Goal: Task Accomplishment & Management: Manage account settings

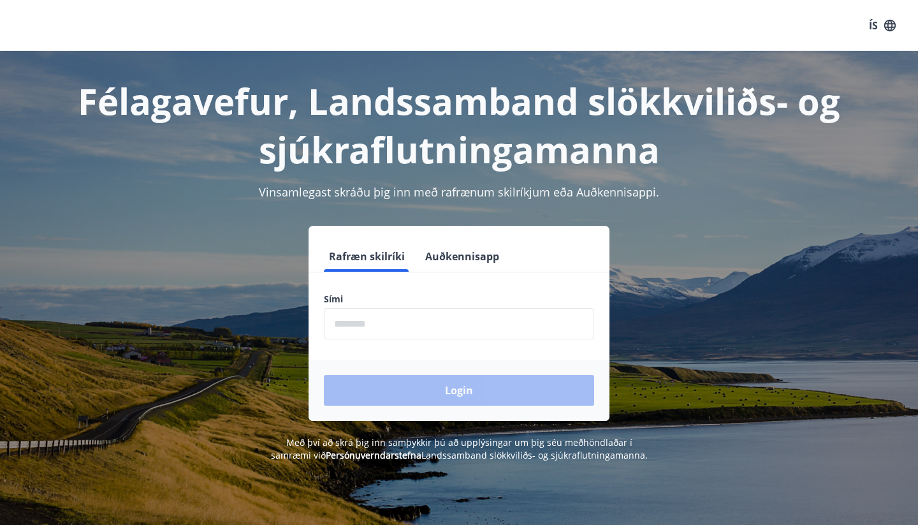
click at [478, 258] on button "Auðkennisapp" at bounding box center [462, 256] width 84 height 31
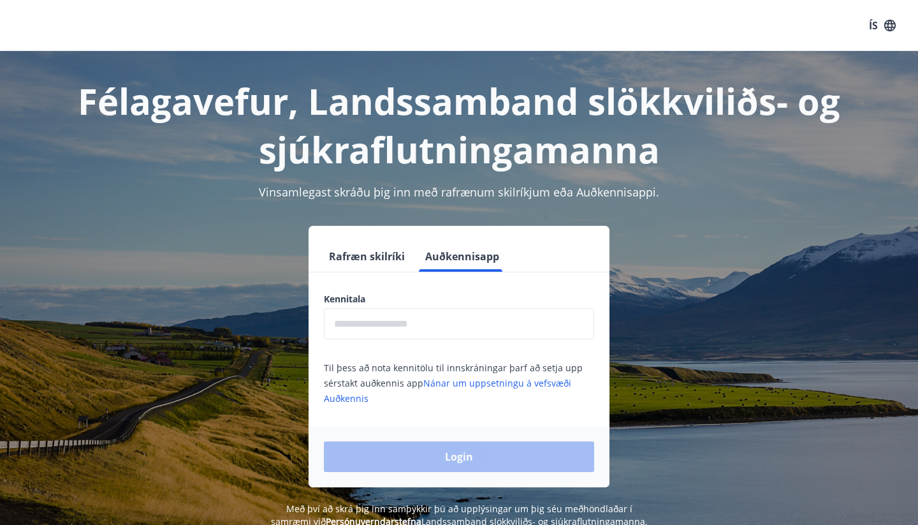
click at [385, 320] on input "text" at bounding box center [459, 323] width 270 height 31
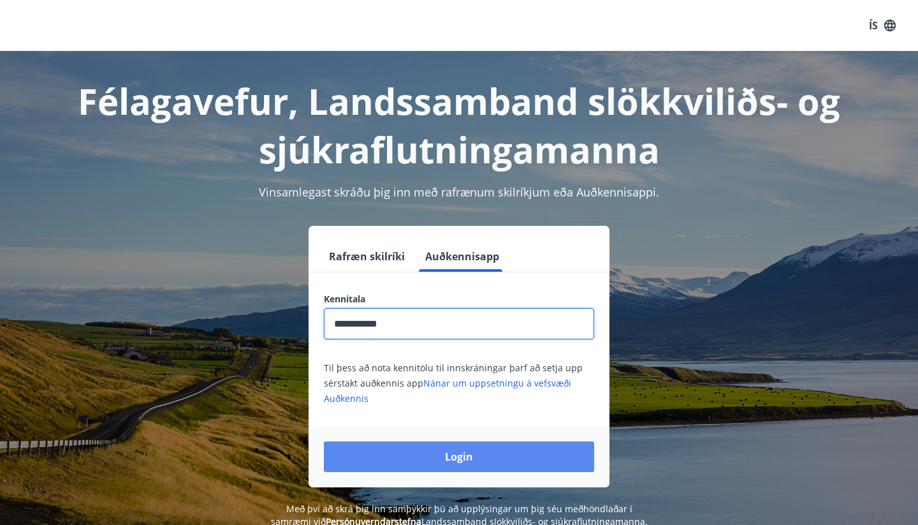
type input "**********"
click at [441, 457] on button "Login" at bounding box center [459, 456] width 270 height 31
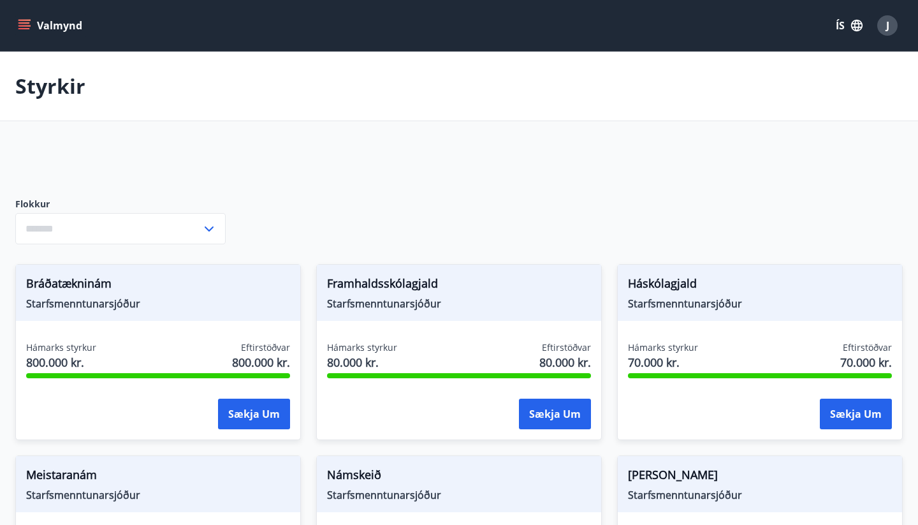
type input "***"
click at [208, 228] on icon at bounding box center [209, 228] width 15 height 15
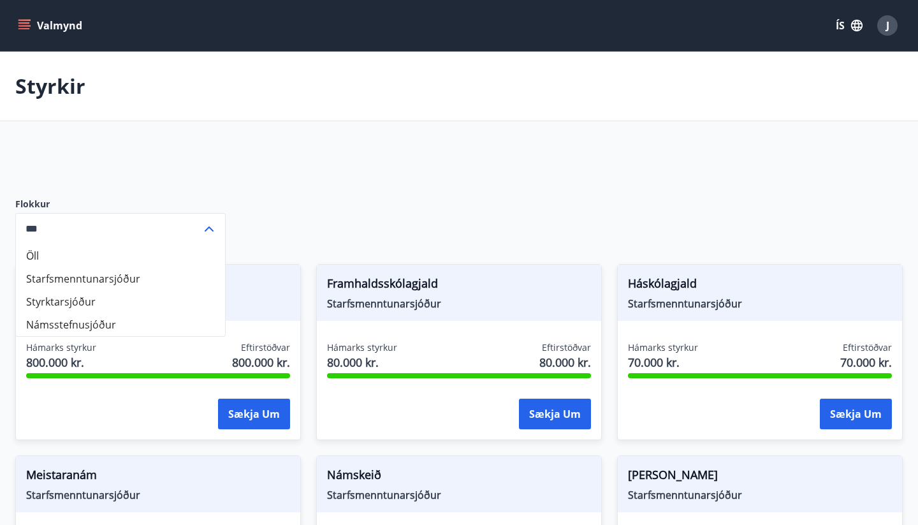
click at [307, 148] on div at bounding box center [316, 162] width 602 height 31
click at [27, 26] on icon "menu" at bounding box center [25, 25] width 14 height 1
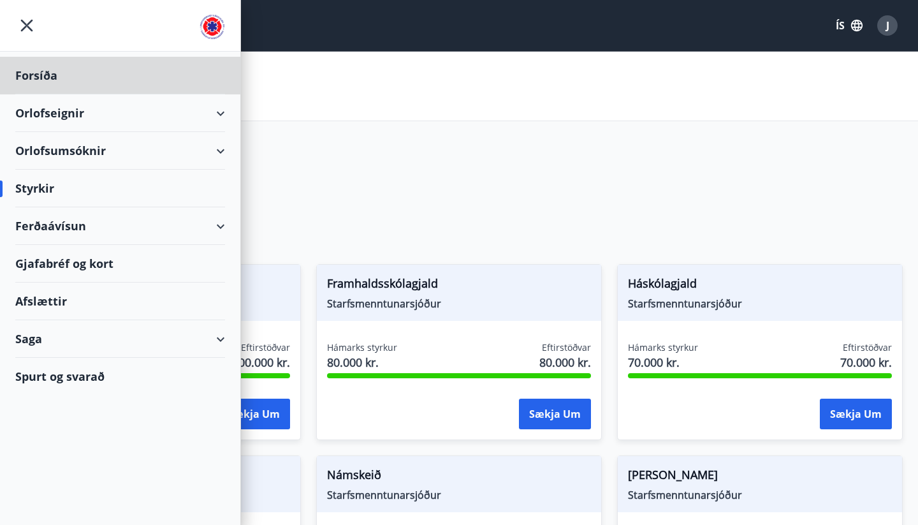
click at [57, 189] on div "Styrkir" at bounding box center [120, 189] width 210 height 38
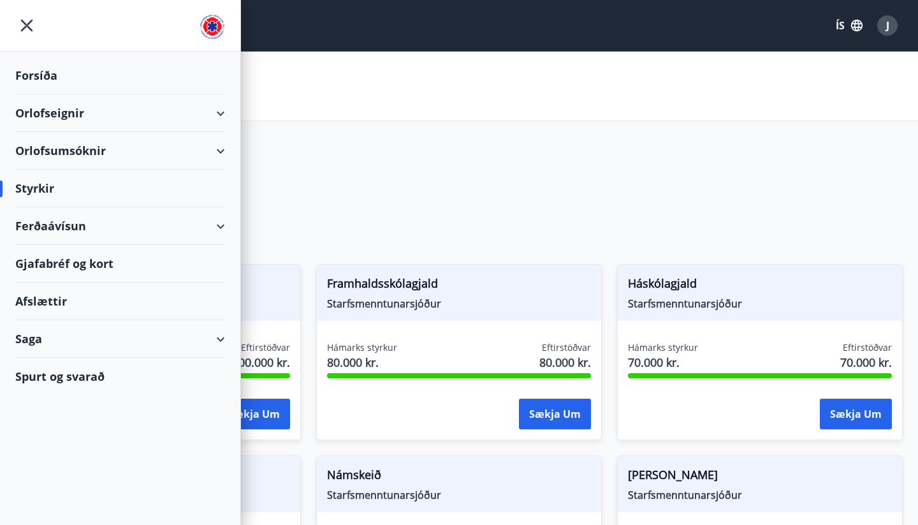
click at [43, 339] on div "Saga" at bounding box center [120, 339] width 210 height 38
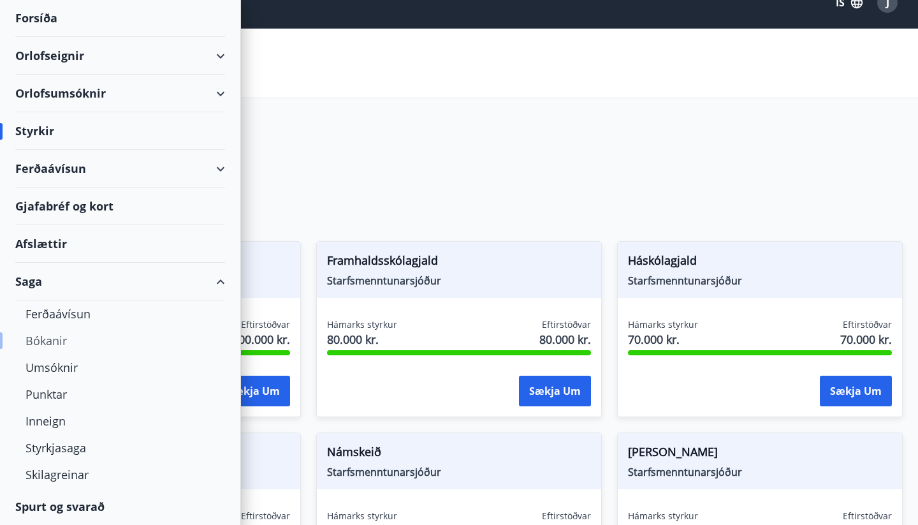
scroll to position [41, 0]
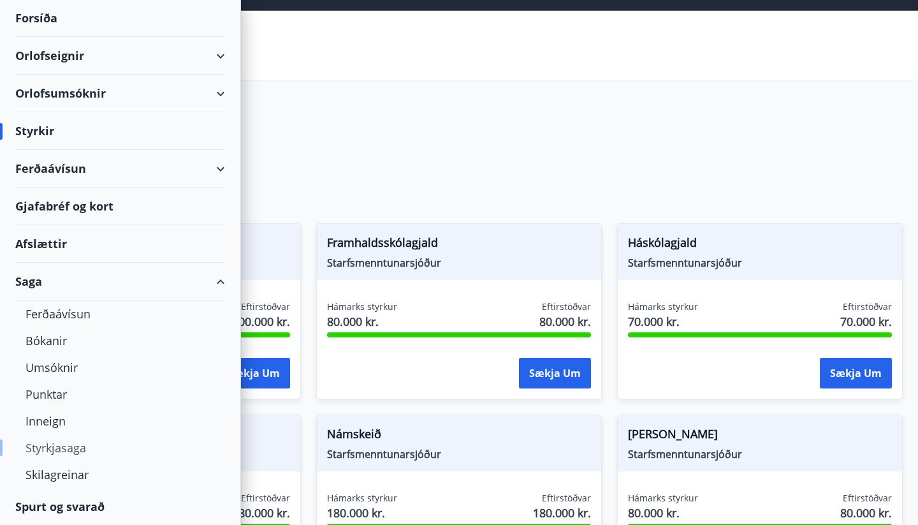
click at [52, 446] on div "Styrkjasaga" at bounding box center [120, 447] width 189 height 27
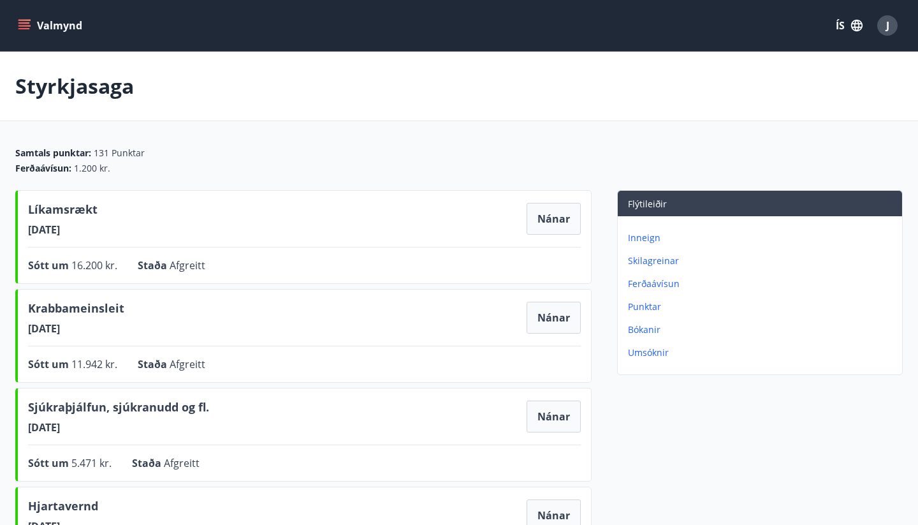
click at [27, 23] on icon "menu" at bounding box center [23, 22] width 11 height 1
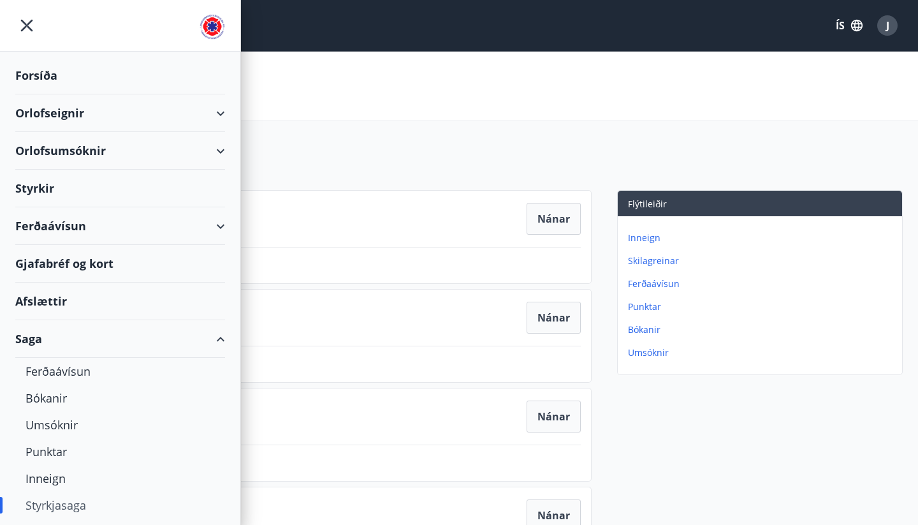
click at [35, 108] on div "Orlofseignir" at bounding box center [120, 113] width 210 height 38
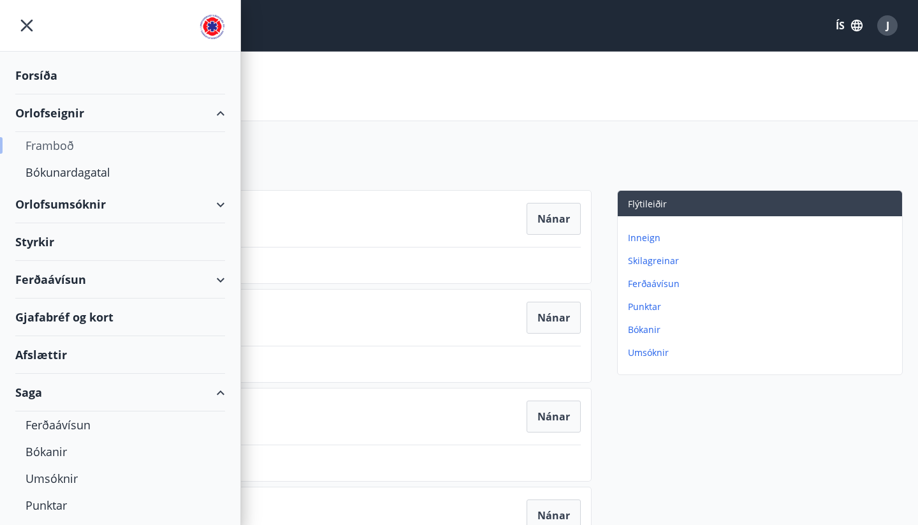
click at [49, 144] on div "Framboð" at bounding box center [120, 145] width 189 height 27
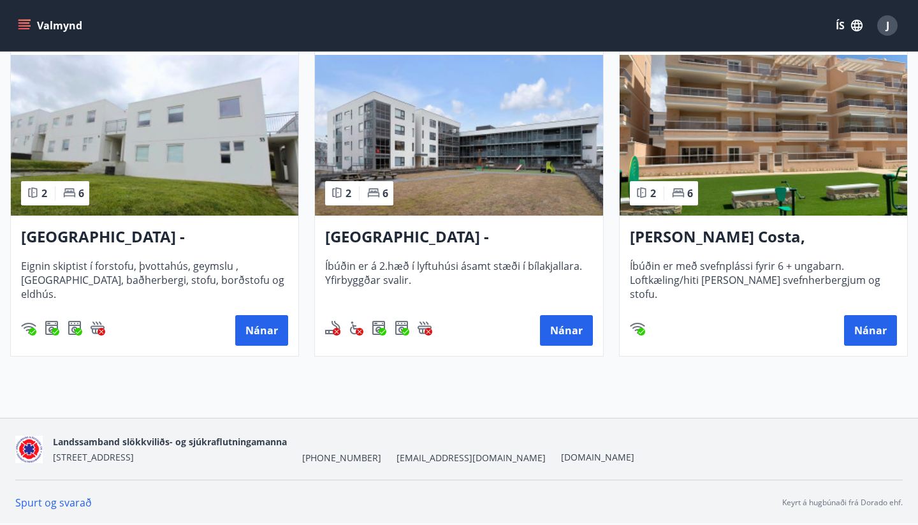
scroll to position [612, 0]
click at [857, 328] on button "Nánar" at bounding box center [870, 330] width 53 height 31
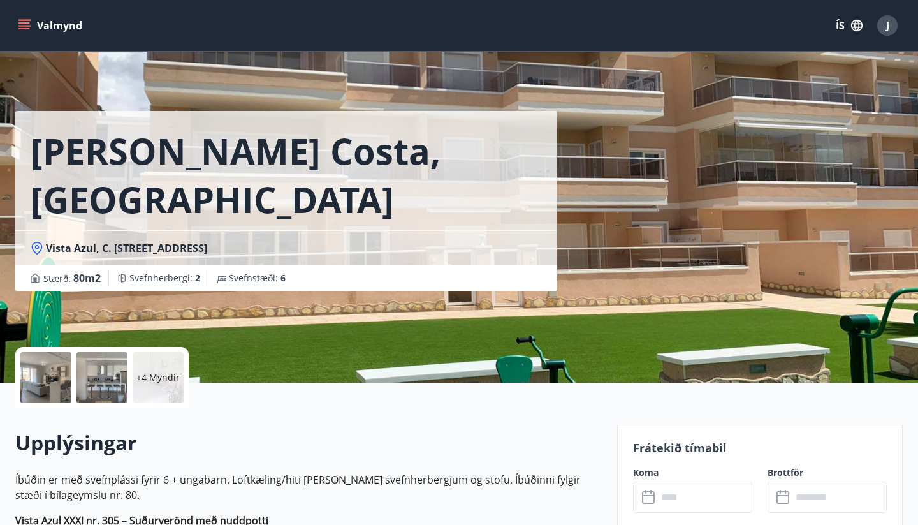
click at [25, 27] on icon "menu" at bounding box center [24, 25] width 13 height 13
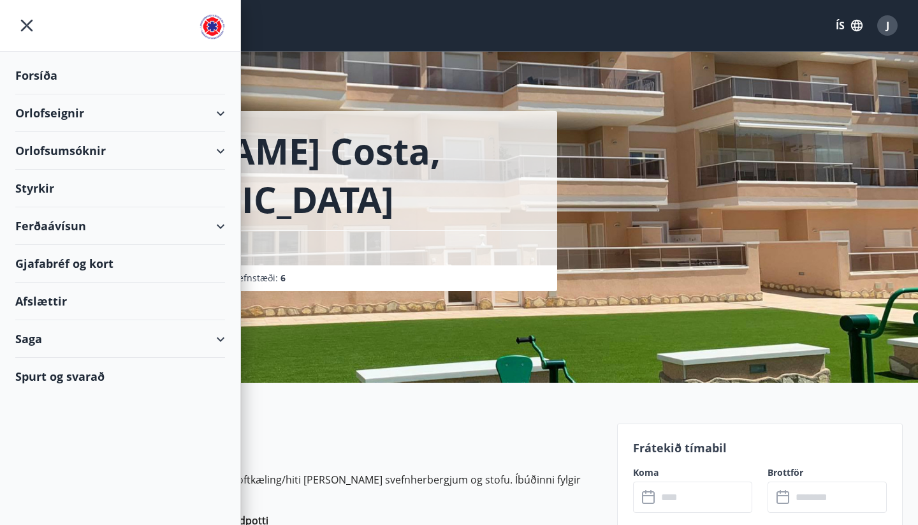
click at [61, 150] on div "Orlofsumsóknir" at bounding box center [120, 151] width 210 height 38
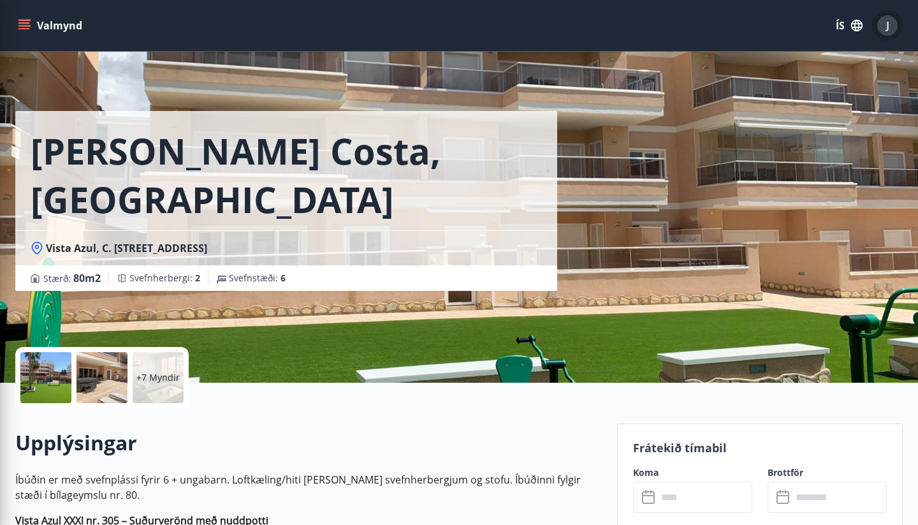
click at [888, 30] on span "J" at bounding box center [887, 25] width 3 height 14
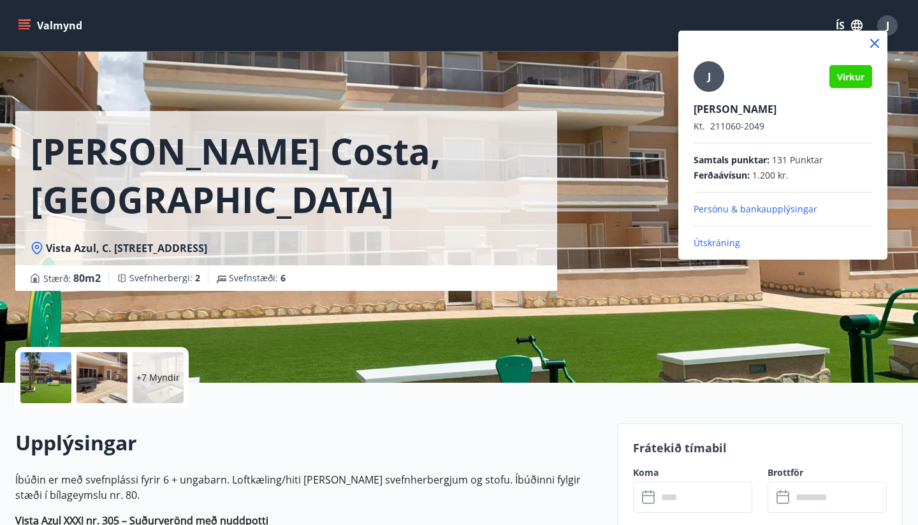
click at [733, 244] on p "Útskráning" at bounding box center [783, 243] width 179 height 13
